Goal: Transaction & Acquisition: Purchase product/service

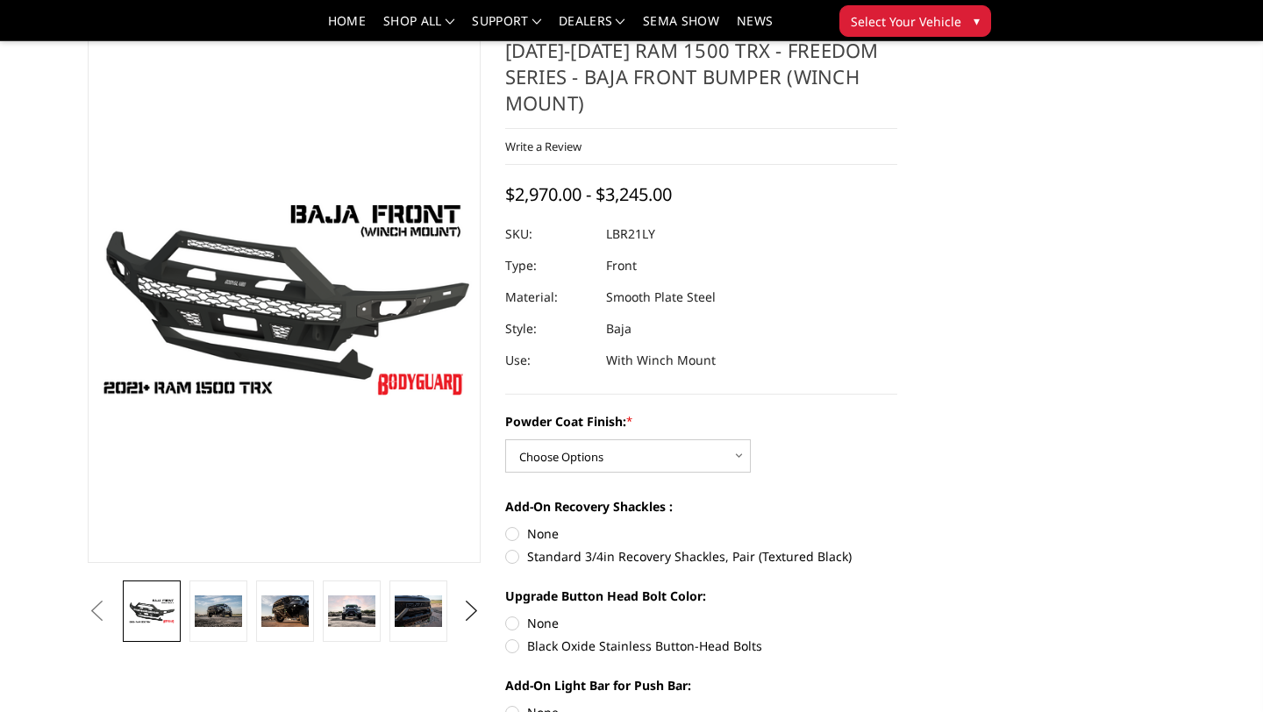
scroll to position [51, 0]
click at [238, 612] on img at bounding box center [218, 613] width 47 height 32
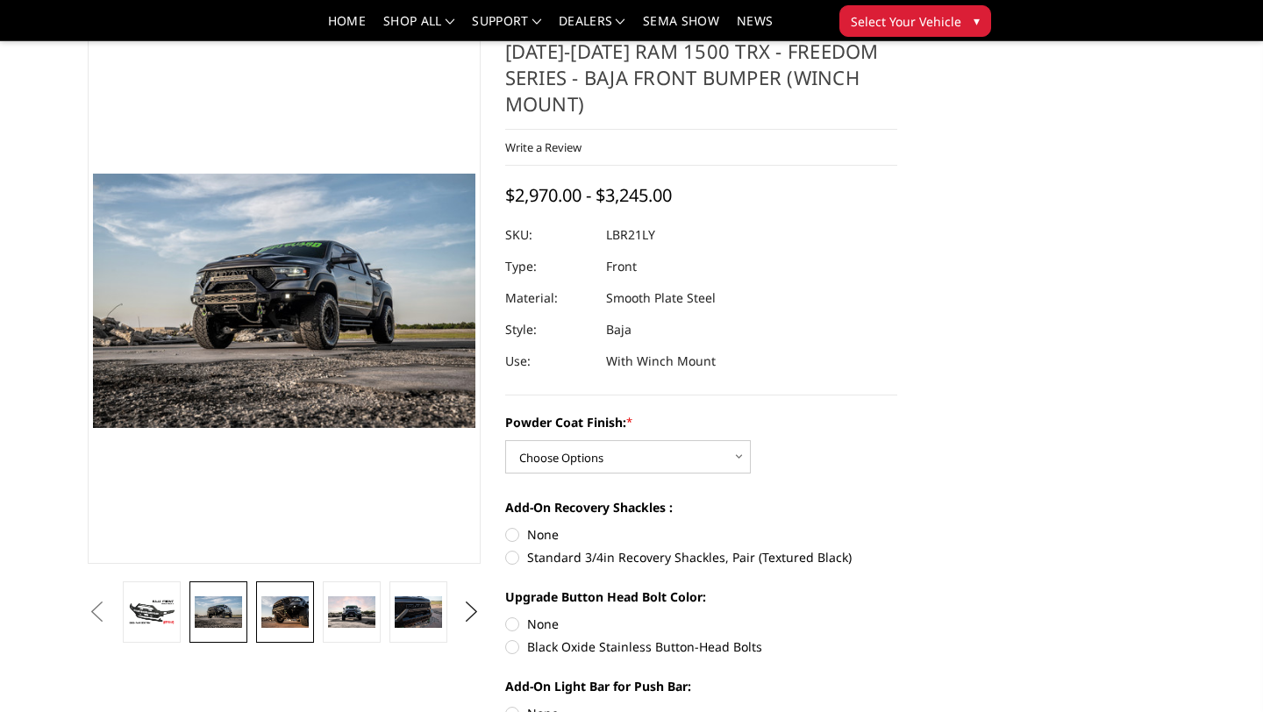
click at [289, 612] on img at bounding box center [284, 613] width 47 height 32
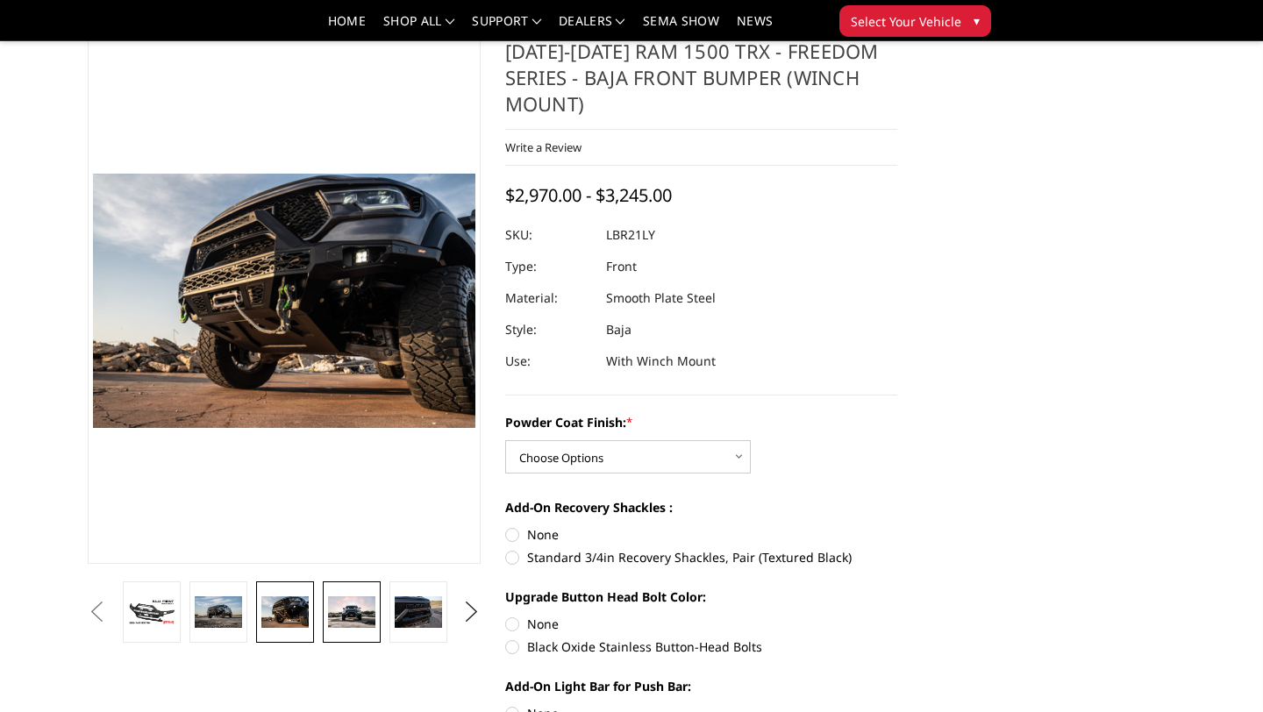
click at [339, 614] on img at bounding box center [351, 613] width 47 height 32
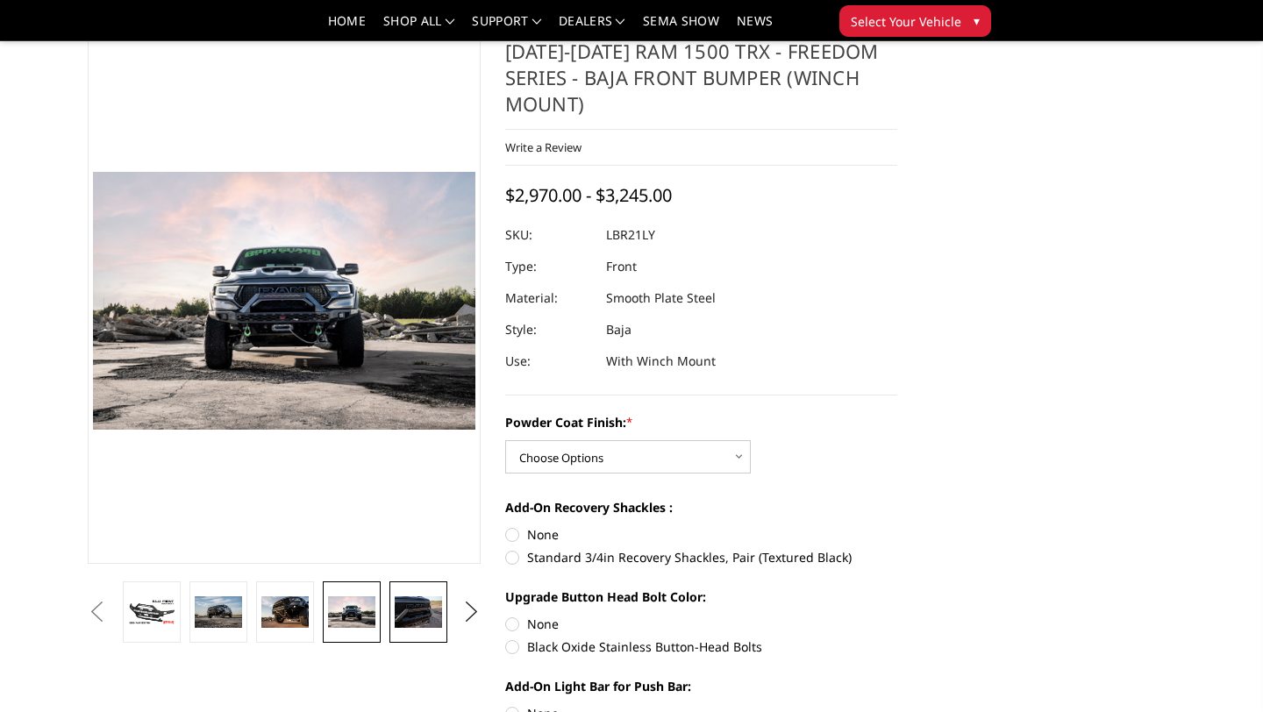
click at [403, 619] on img at bounding box center [418, 613] width 47 height 32
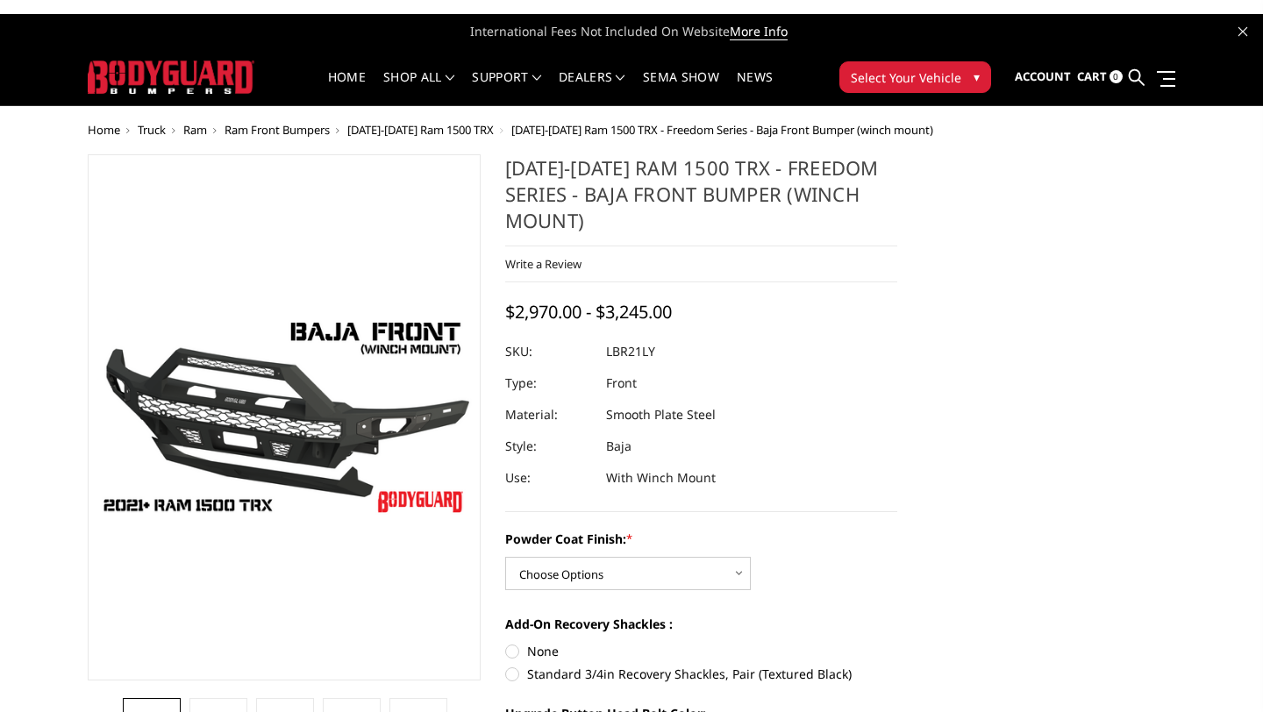
click at [439, 132] on span "[DATE]-[DATE] Ram 1500 TRX" at bounding box center [420, 130] width 146 height 16
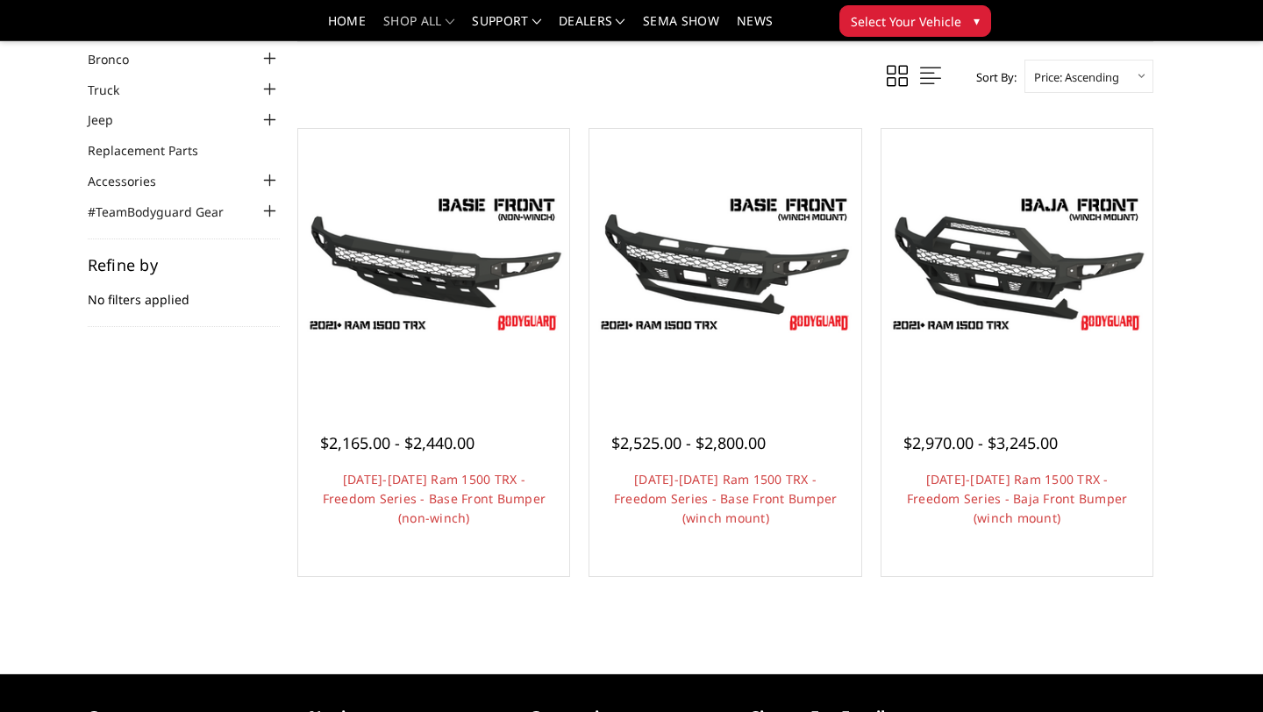
scroll to position [80, 0]
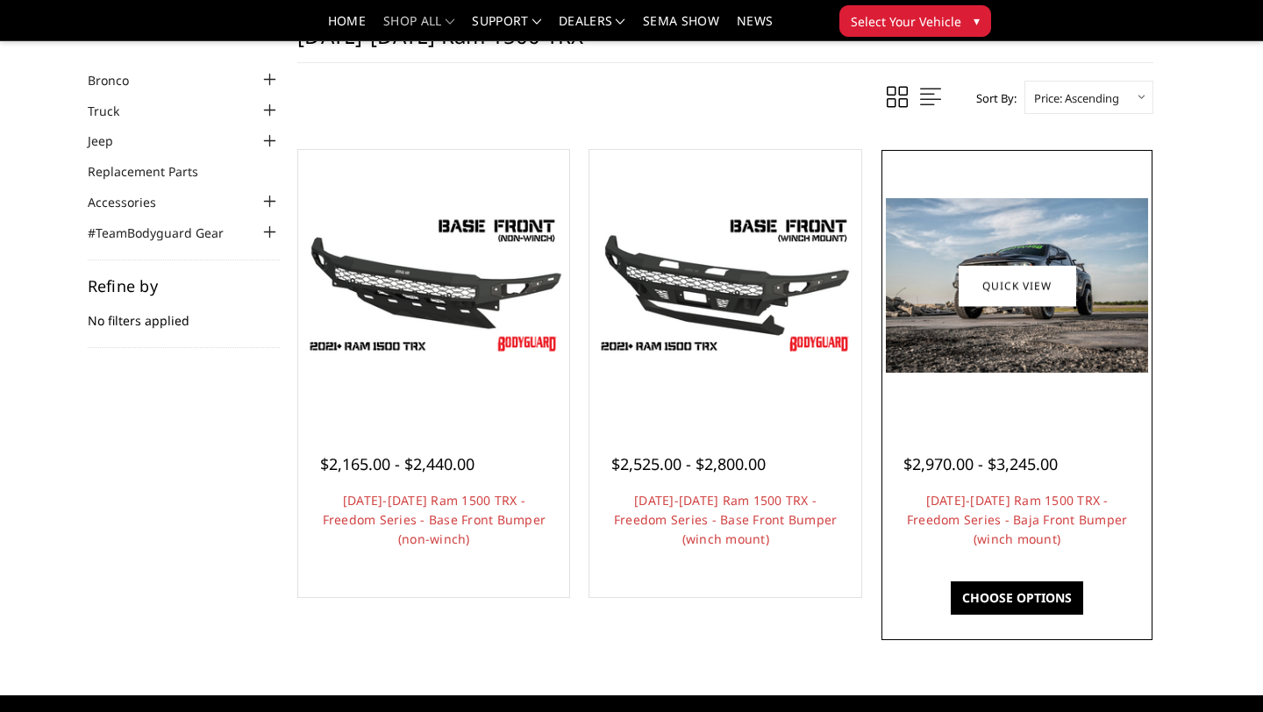
click at [1029, 252] on img at bounding box center [1017, 285] width 262 height 175
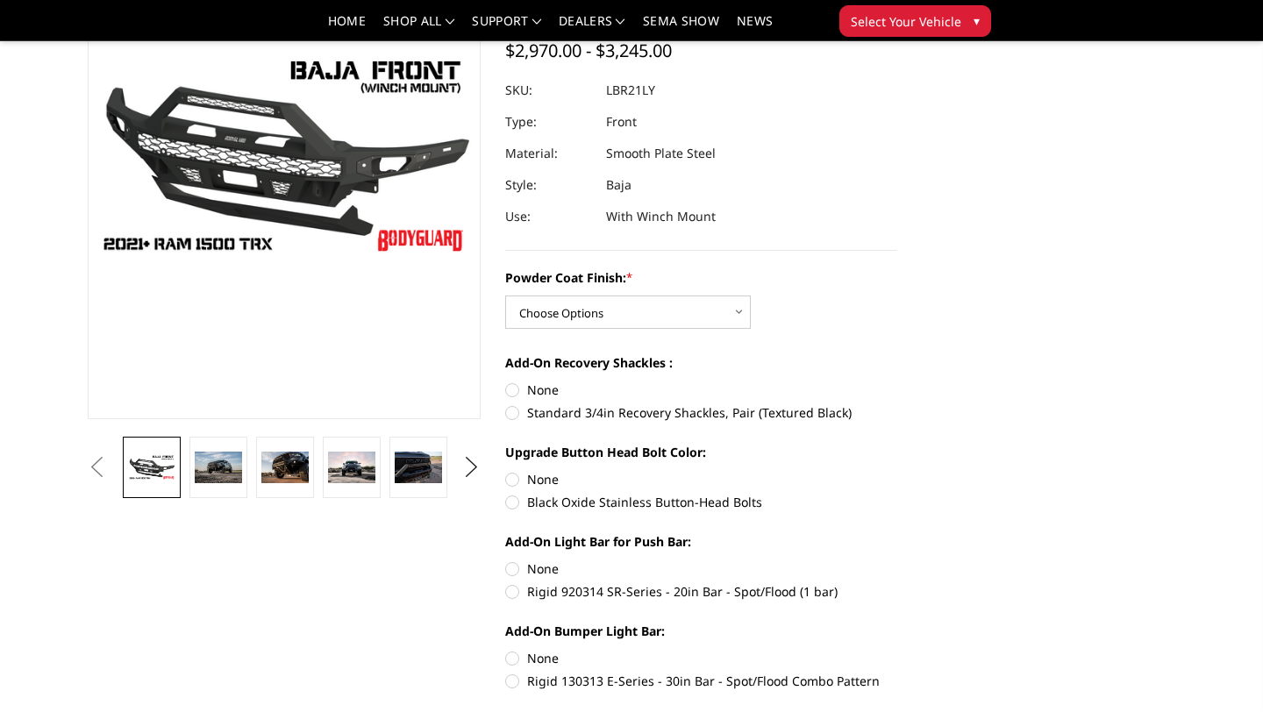
scroll to position [275, 0]
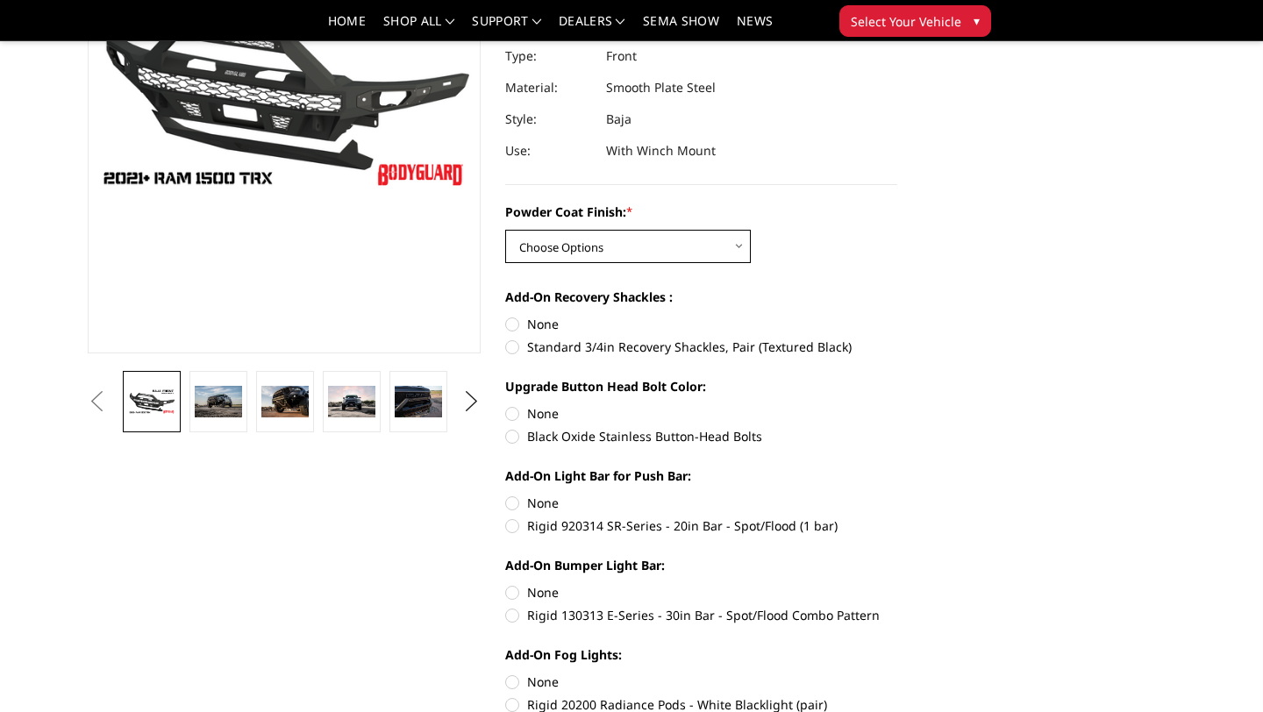
click at [670, 255] on select "Choose Options Bare Metal Textured Black Powder Coat" at bounding box center [628, 246] width 246 height 33
select select "3139"
click at [505, 230] on select "Choose Options Bare Metal Textured Black Powder Coat" at bounding box center [628, 246] width 246 height 33
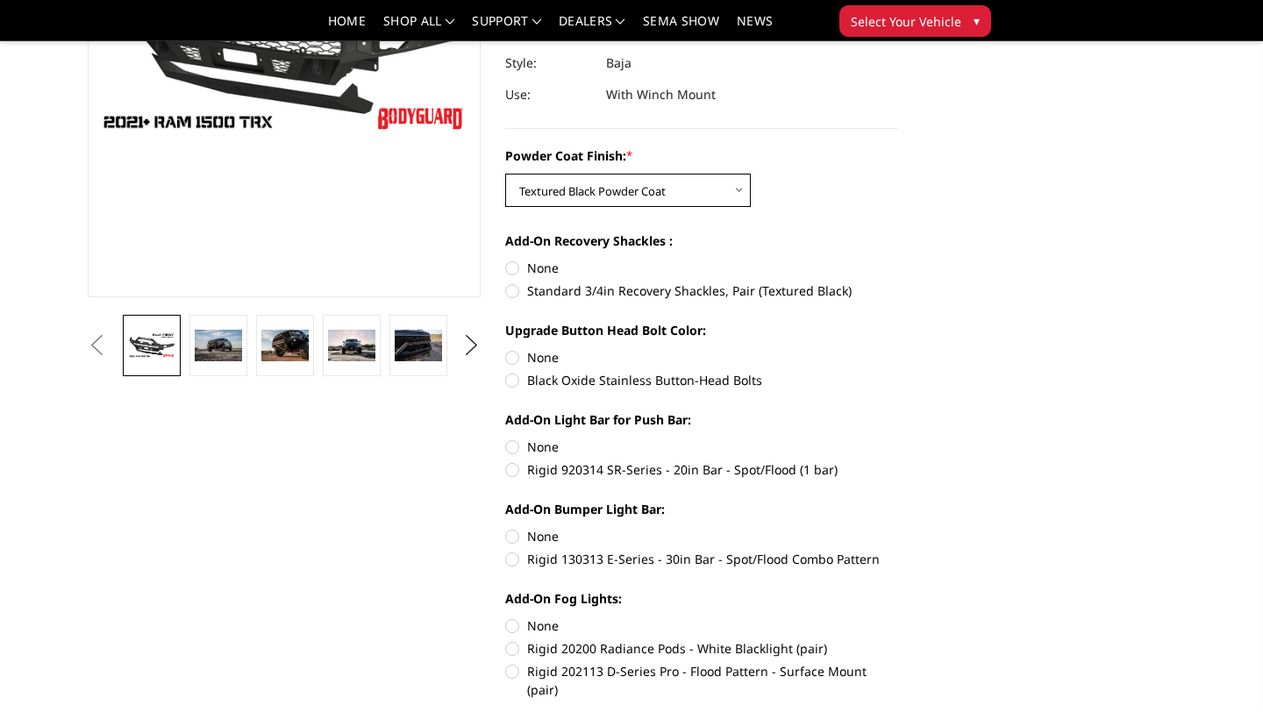
scroll to position [318, 0]
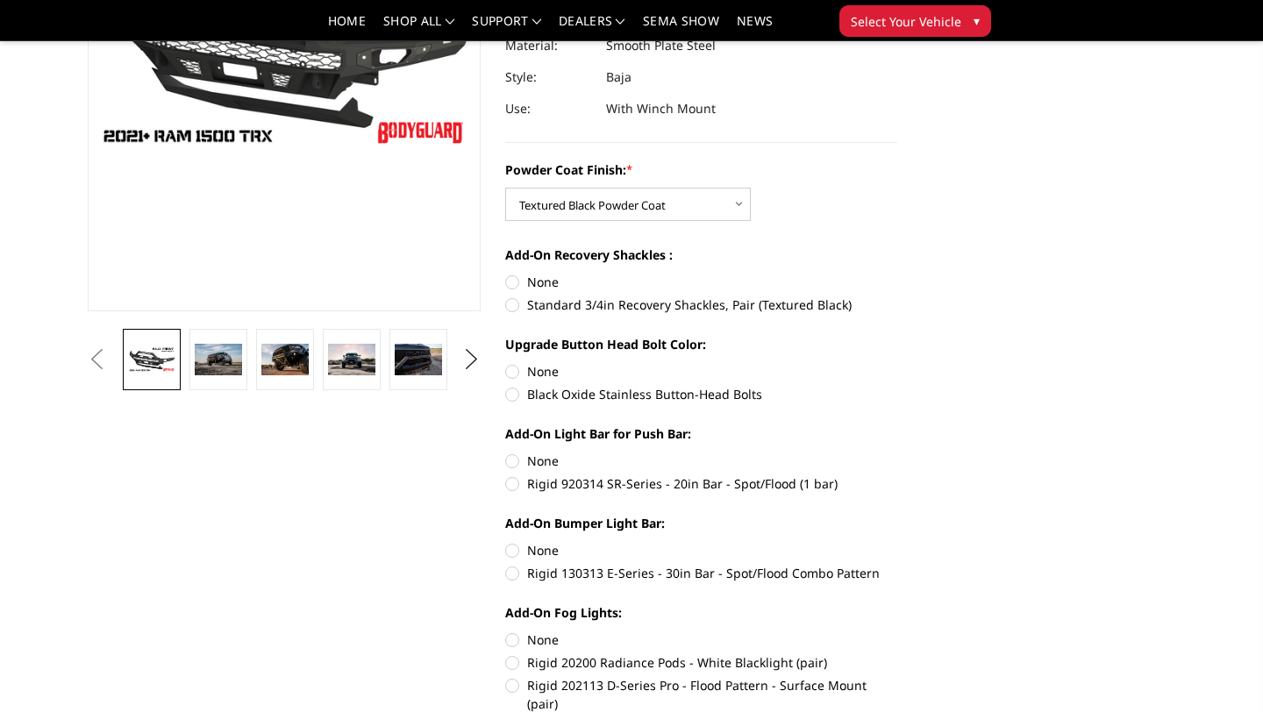
click at [515, 302] on label "Standard 3/4in Recovery Shackles, Pair (Textured Black)" at bounding box center [701, 305] width 393 height 18
click at [897, 274] on input "Standard 3/4in Recovery Shackles, Pair (Textured Black)" at bounding box center [897, 273] width 1 height 1
radio input "true"
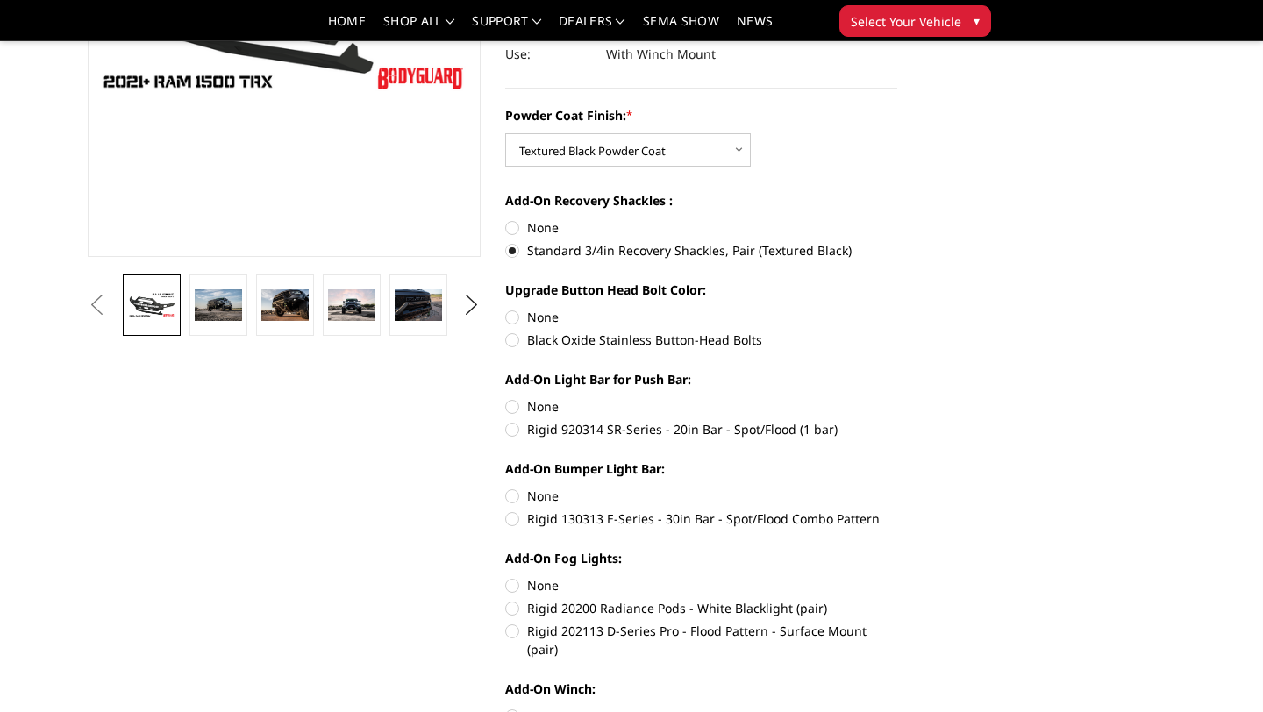
scroll to position [379, 0]
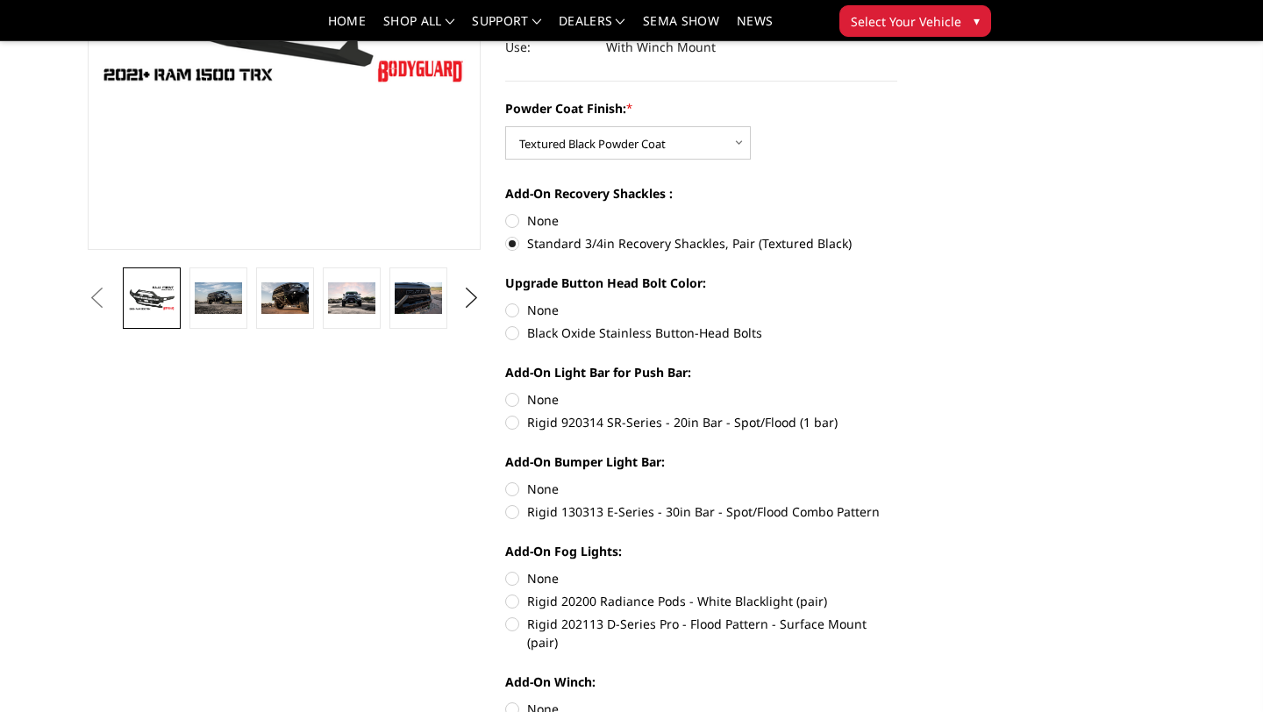
click at [513, 332] on label "Black Oxide Stainless Button-Head Bolts" at bounding box center [701, 333] width 393 height 18
click at [897, 302] on input "Black Oxide Stainless Button-Head Bolts" at bounding box center [897, 301] width 1 height 1
radio input "true"
click at [513, 425] on label "Rigid 920314 SR-Series - 20in Bar - Spot/Flood (1 bar)" at bounding box center [701, 422] width 393 height 18
click at [897, 391] on input "Rigid 920314 SR-Series - 20in Bar - Spot/Flood (1 bar)" at bounding box center [897, 390] width 1 height 1
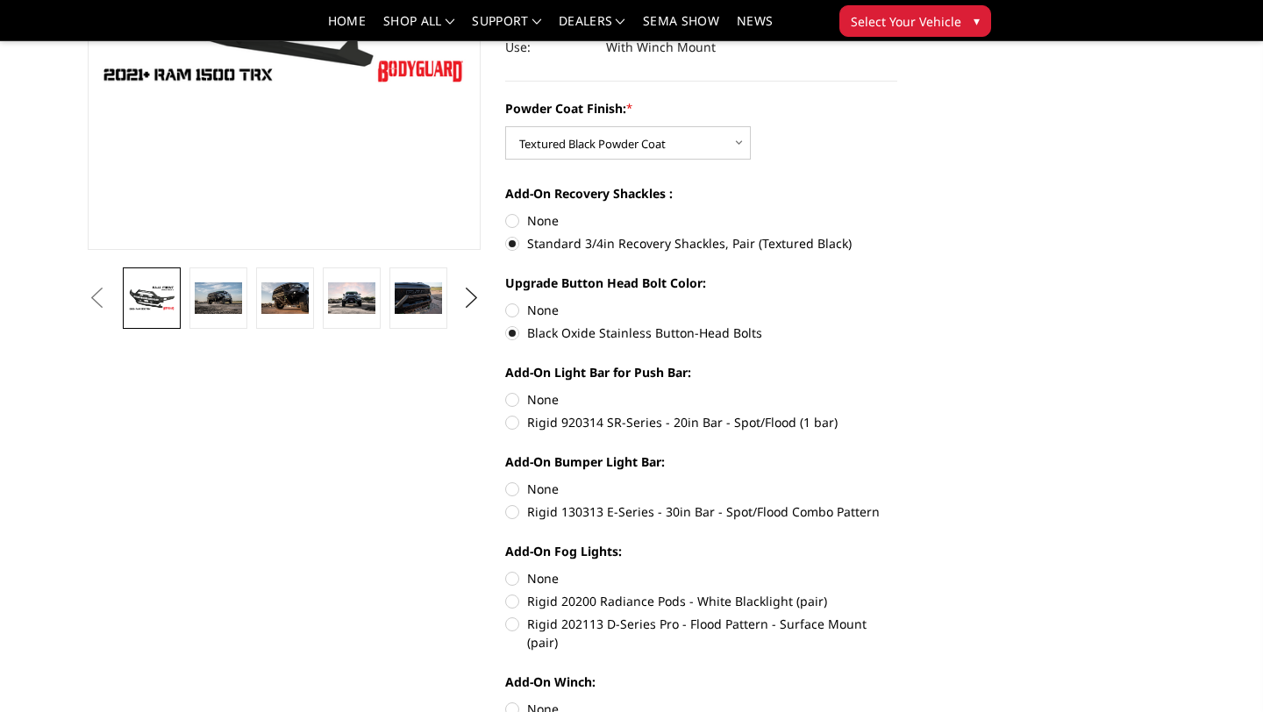
radio input "true"
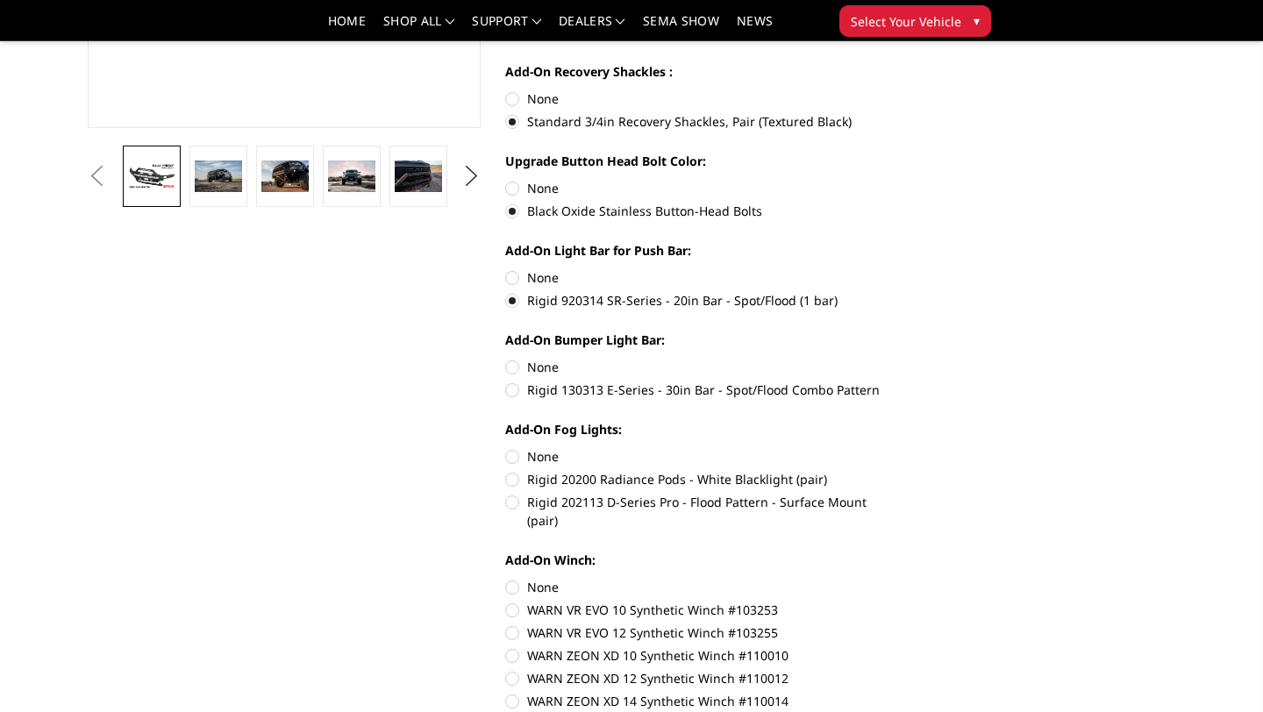
scroll to position [478, 0]
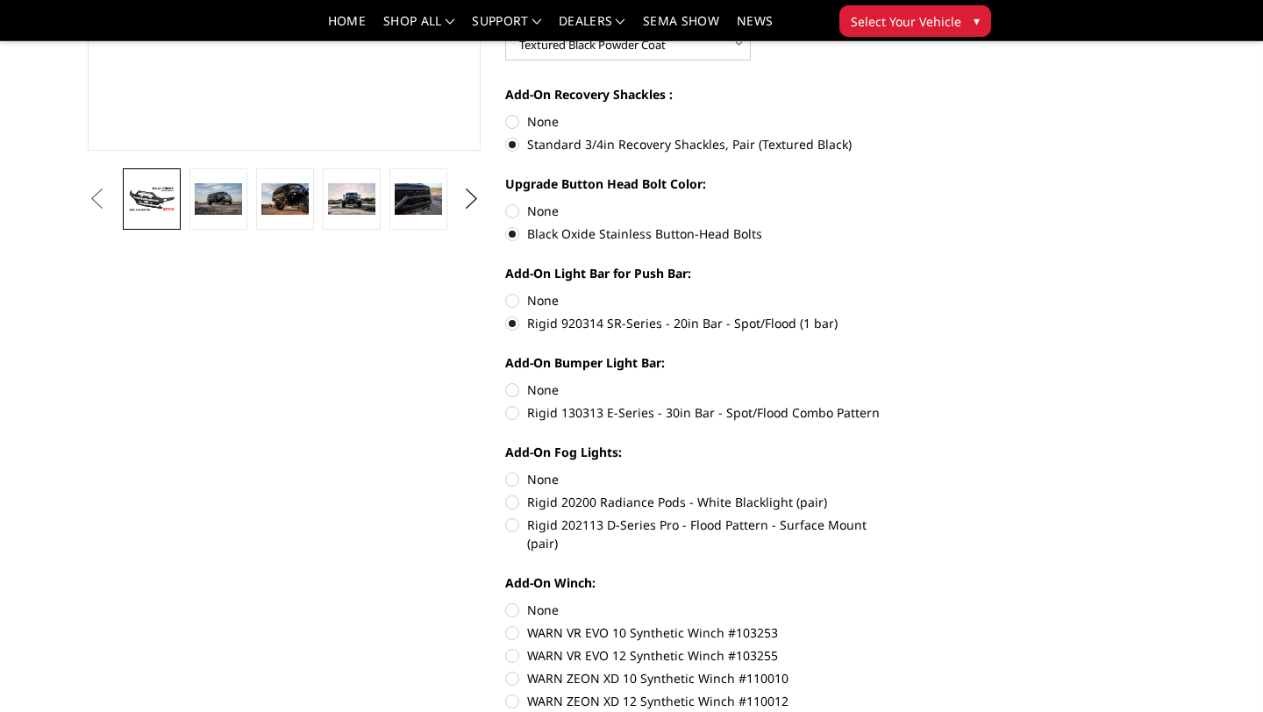
click at [517, 415] on label "Rigid 130313 E-Series - 30in Bar - Spot/Flood Combo Pattern" at bounding box center [701, 413] width 393 height 18
click at [897, 382] on input "Rigid 130313 E-Series - 30in Bar - Spot/Flood Combo Pattern" at bounding box center [897, 381] width 1 height 1
radio input "true"
click at [515, 503] on label "Rigid 20200 Radiance Pods - White Blacklight (pair)" at bounding box center [701, 502] width 393 height 18
click at [897, 471] on input "Rigid 20200 Radiance Pods - White Blacklight (pair)" at bounding box center [897, 470] width 1 height 1
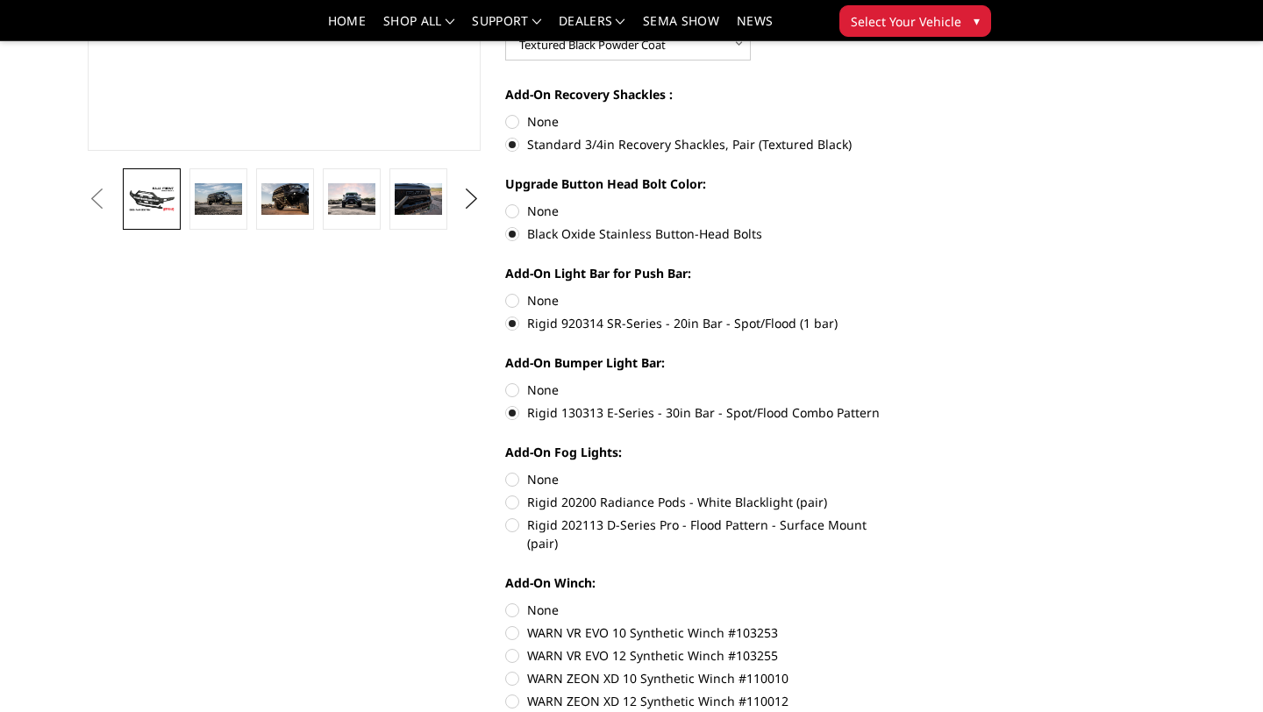
radio input "true"
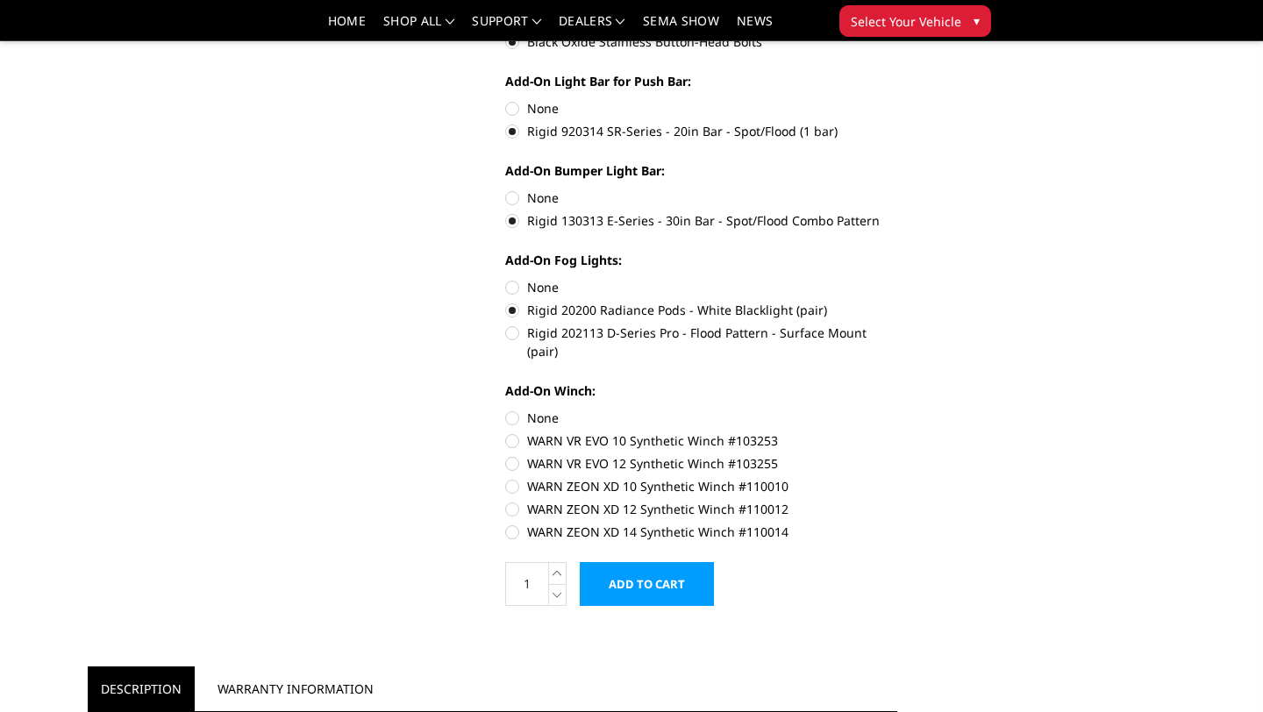
scroll to position [672, 0]
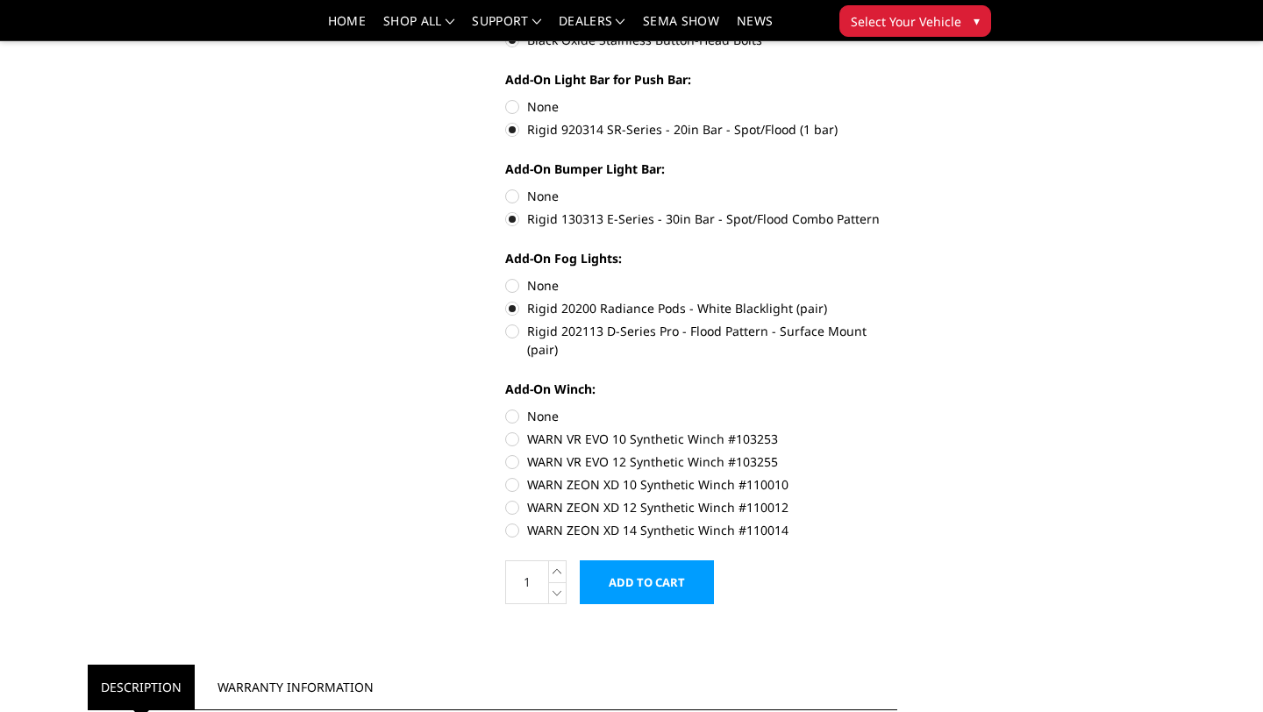
click at [513, 407] on label "None" at bounding box center [701, 416] width 393 height 18
click at [506, 407] on input "None" at bounding box center [505, 407] width 1 height 1
radio input "true"
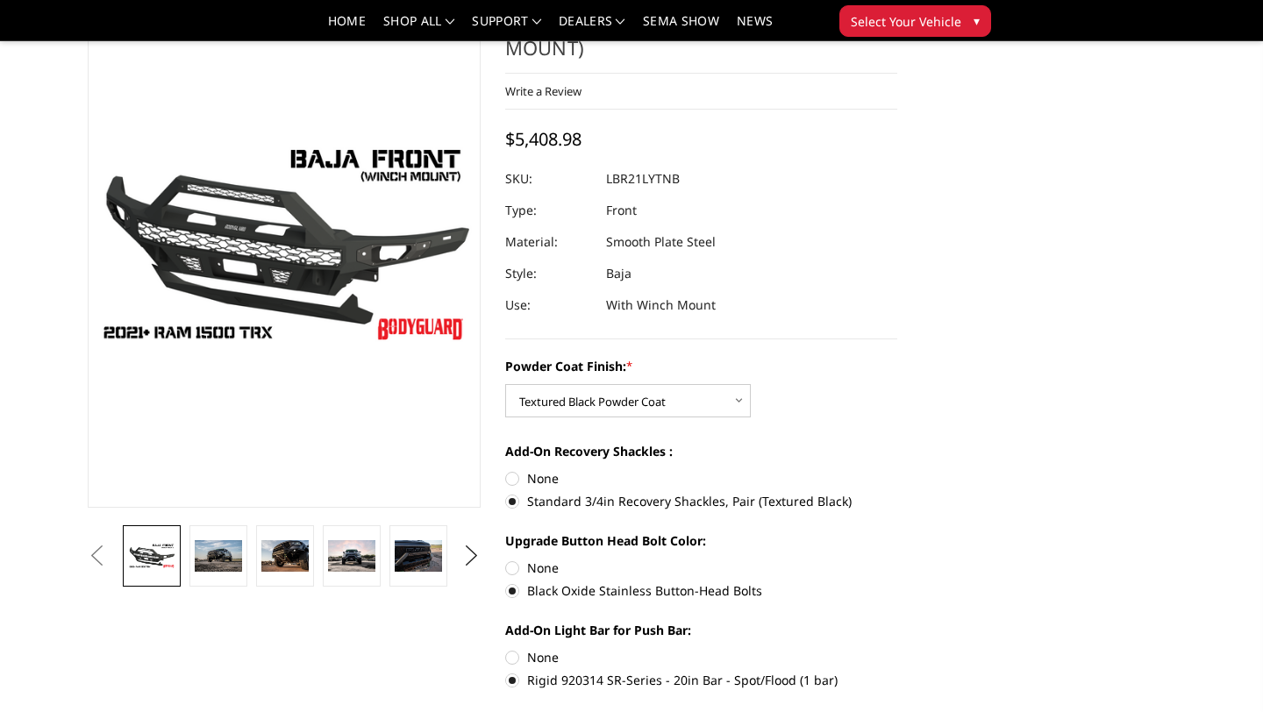
scroll to position [54, 0]
